Goal: Transaction & Acquisition: Subscribe to service/newsletter

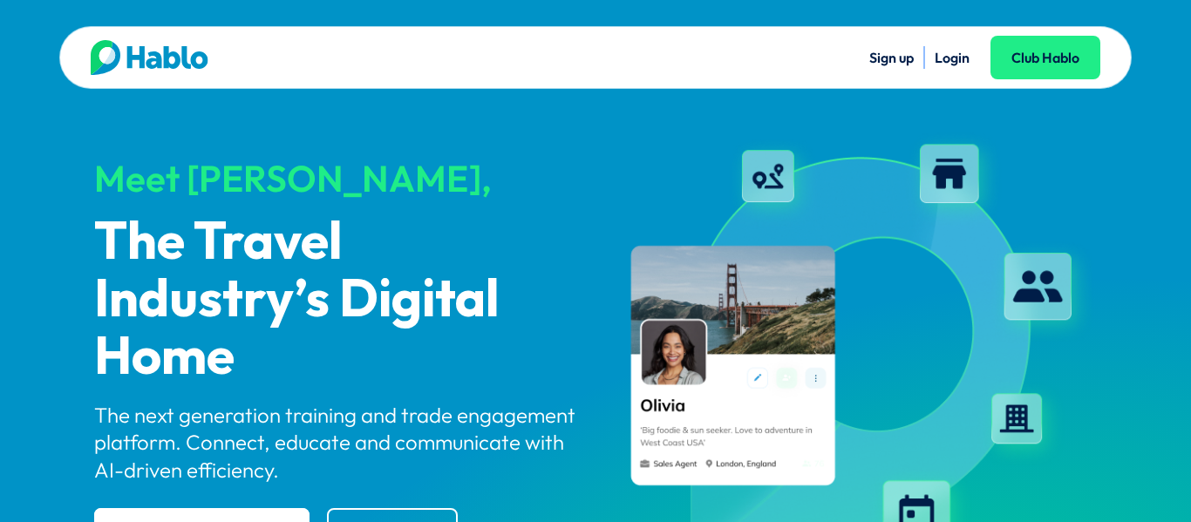
click at [946, 55] on link "Login" at bounding box center [951, 57] width 35 height 17
click at [886, 53] on link "Sign up" at bounding box center [891, 57] width 44 height 17
click at [1028, 64] on link "Club Hablo" at bounding box center [1045, 58] width 110 height 44
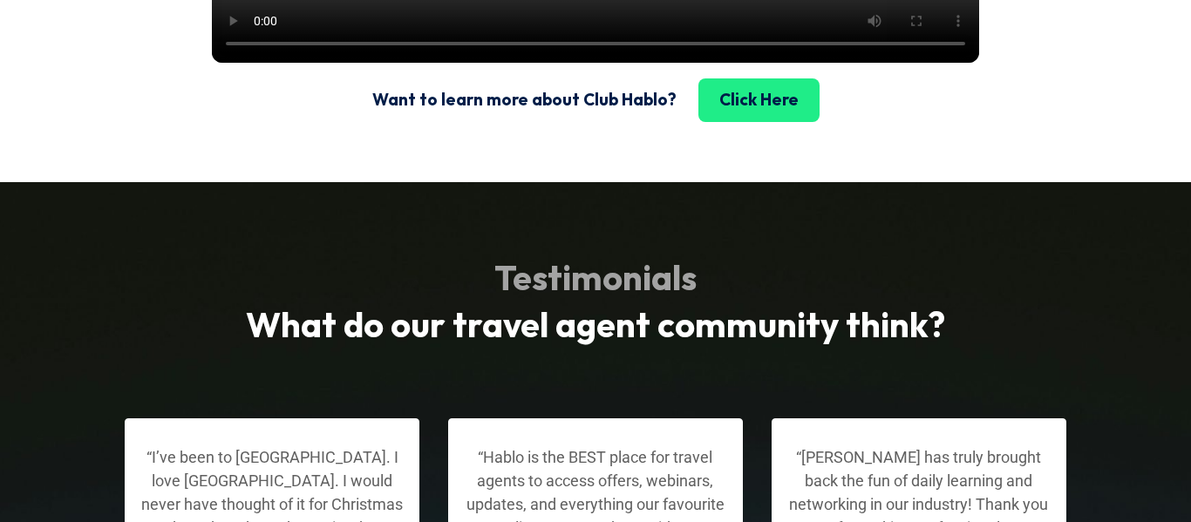
scroll to position [2850, 0]
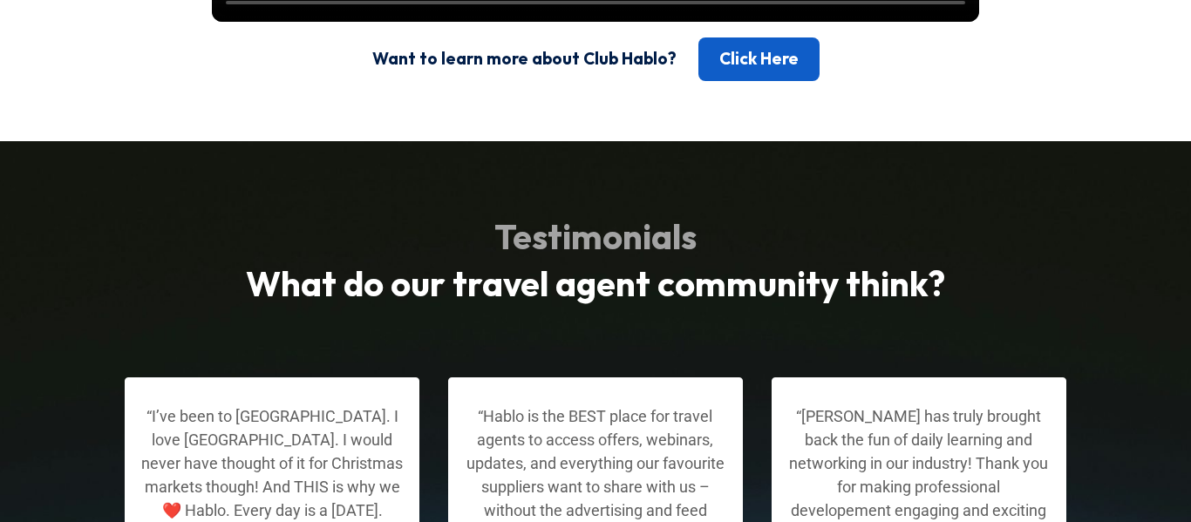
click at [759, 81] on link "Click Here" at bounding box center [758, 59] width 121 height 44
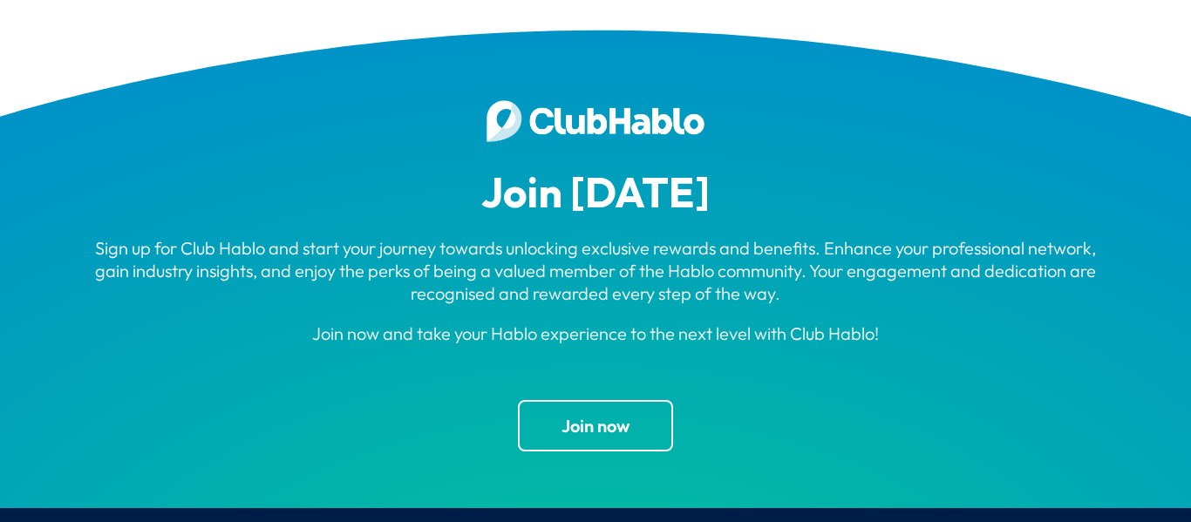
scroll to position [5326, 0]
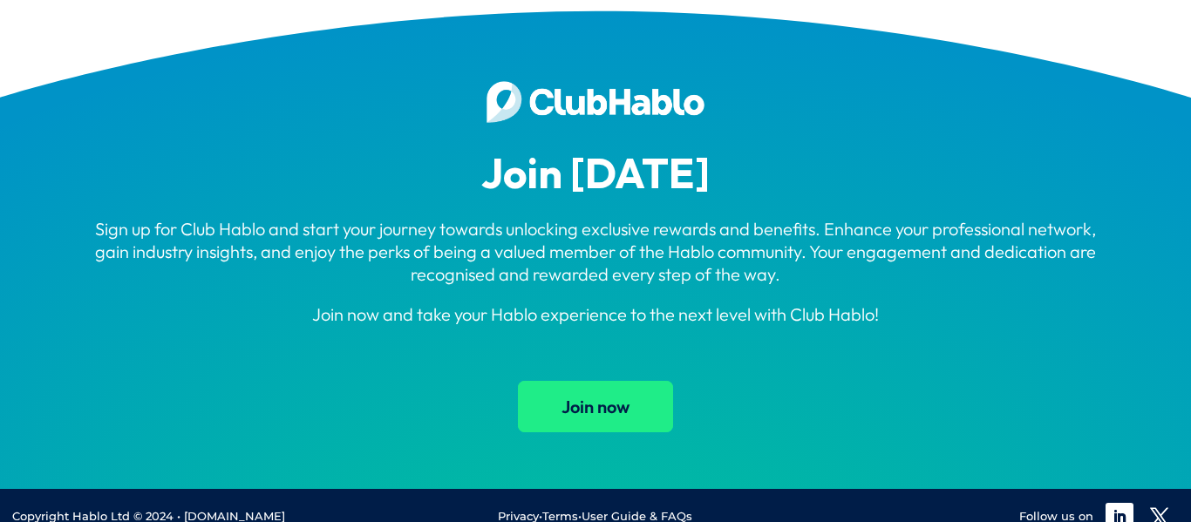
click at [605, 381] on link "Join now" at bounding box center [595, 406] width 155 height 51
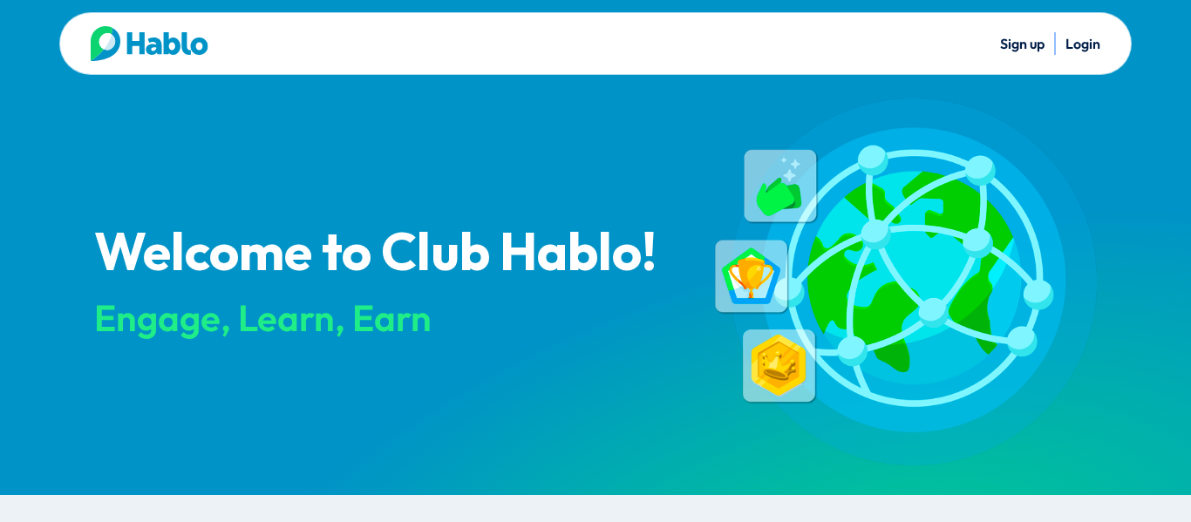
scroll to position [0, 0]
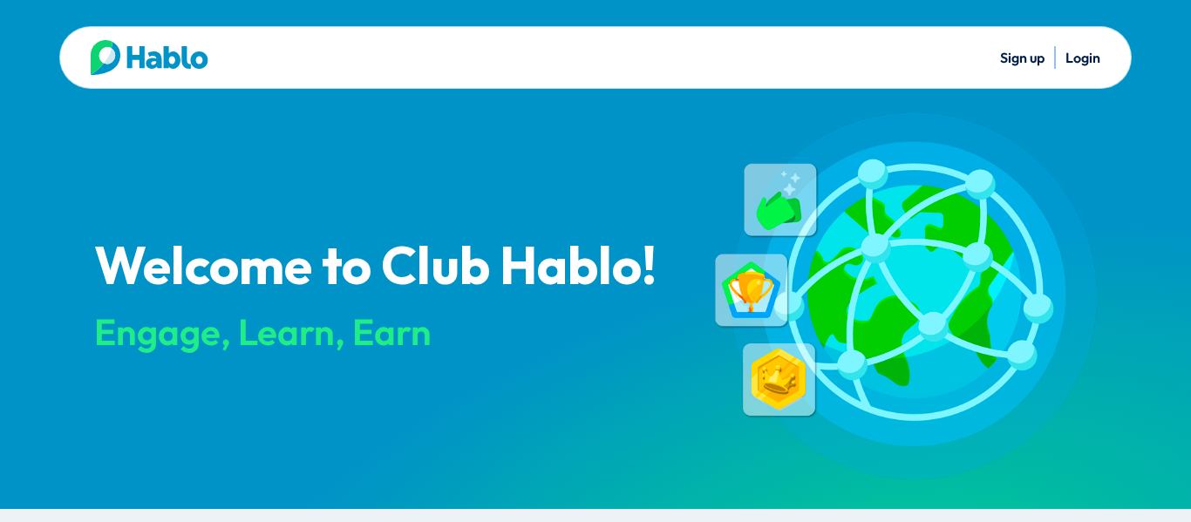
click at [1090, 58] on link "Login" at bounding box center [1082, 57] width 35 height 17
